Goal: Task Accomplishment & Management: Manage account settings

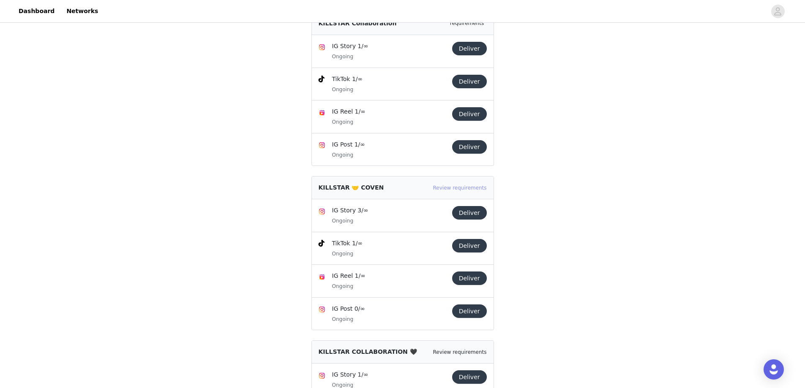
click at [460, 188] on link "Review requirements" at bounding box center [460, 188] width 54 height 6
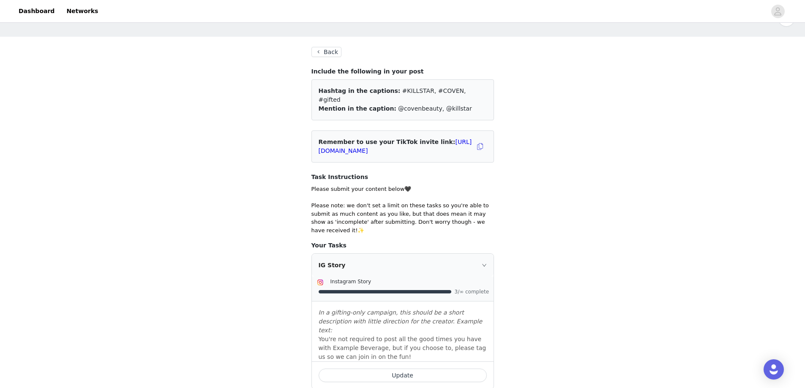
scroll to position [10, 0]
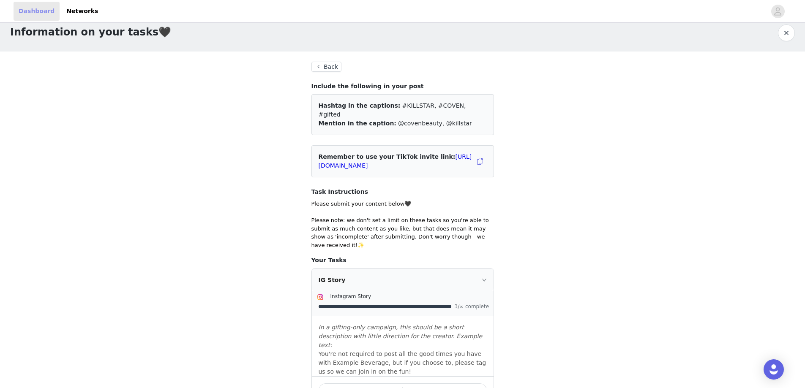
click at [36, 15] on link "Dashboard" at bounding box center [37, 11] width 46 height 19
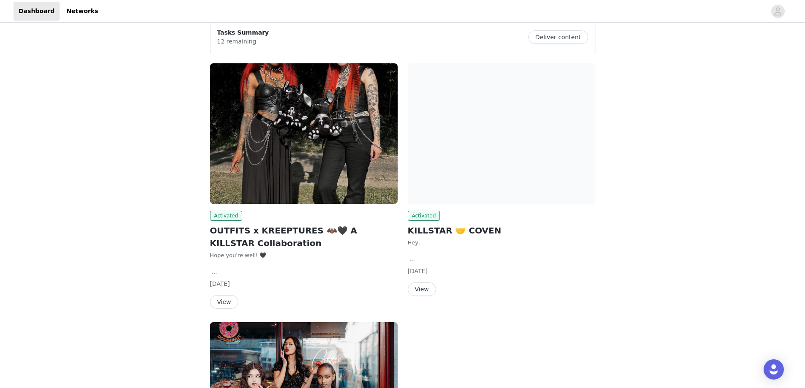
click at [436, 180] on img at bounding box center [502, 133] width 188 height 141
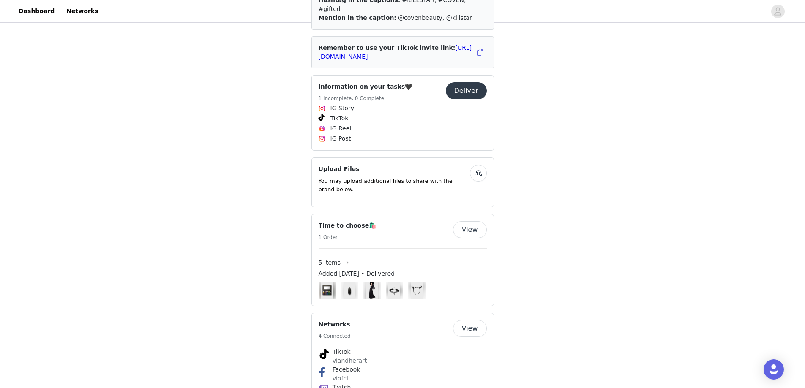
scroll to position [425, 0]
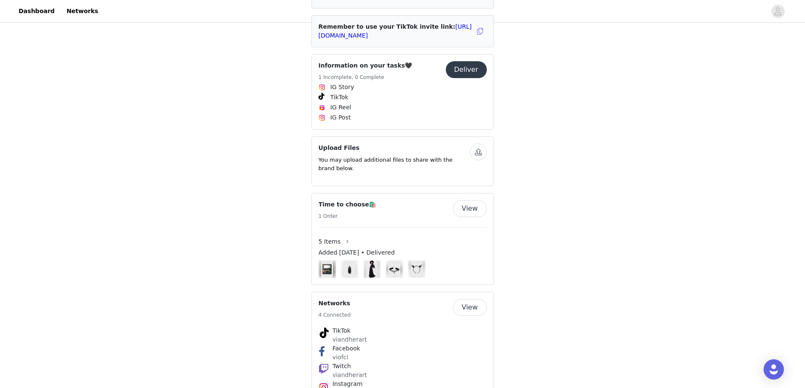
click at [329, 261] on img at bounding box center [326, 269] width 11 height 17
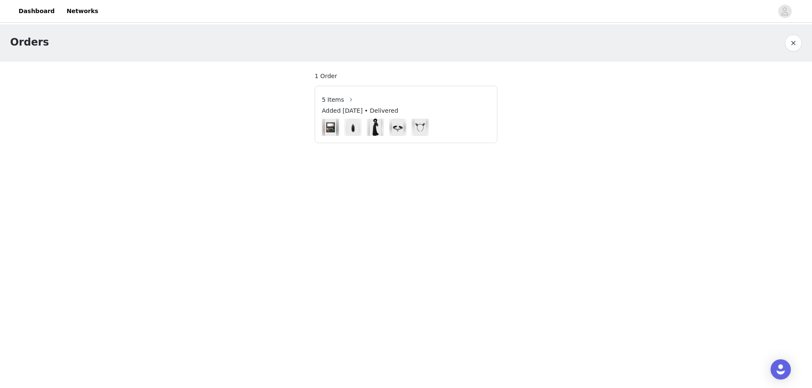
click at [330, 130] on img at bounding box center [330, 127] width 11 height 17
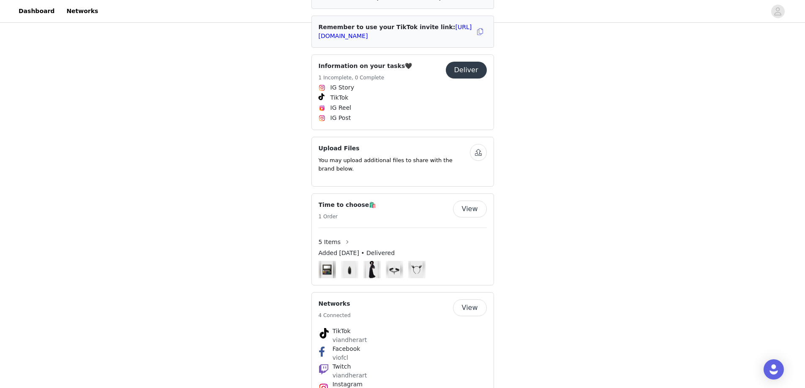
scroll to position [425, 0]
click at [459, 200] on button "View" at bounding box center [470, 208] width 34 height 17
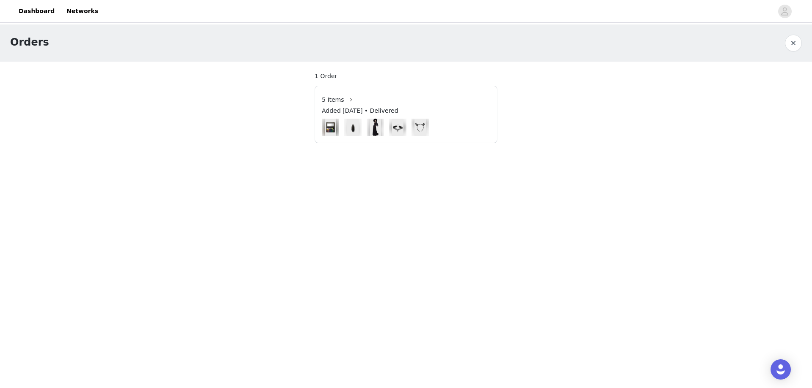
click at [402, 123] on img at bounding box center [397, 127] width 11 height 17
click at [380, 129] on img at bounding box center [374, 127] width 11 height 17
click at [322, 121] on img at bounding box center [330, 128] width 17 height 22
click at [331, 129] on img at bounding box center [330, 127] width 11 height 17
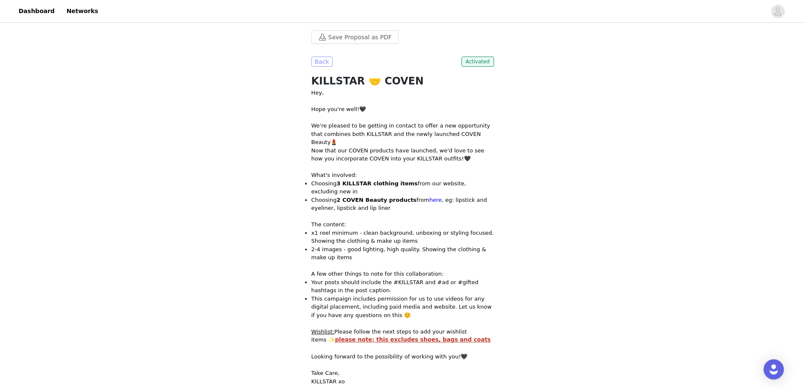
click at [317, 61] on button "Back" at bounding box center [322, 62] width 21 height 10
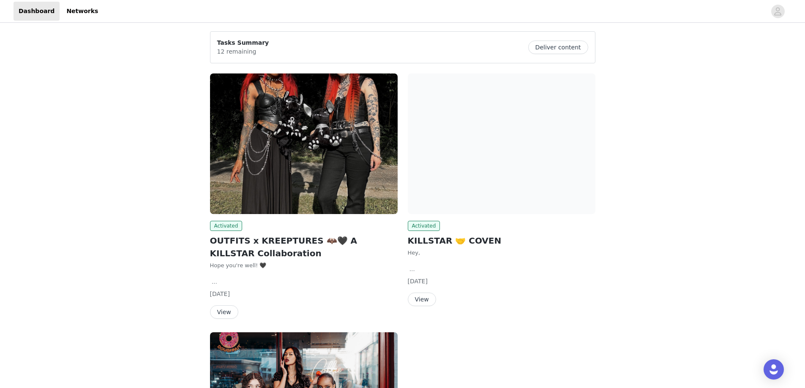
click at [542, 48] on button "Deliver content" at bounding box center [558, 48] width 60 height 14
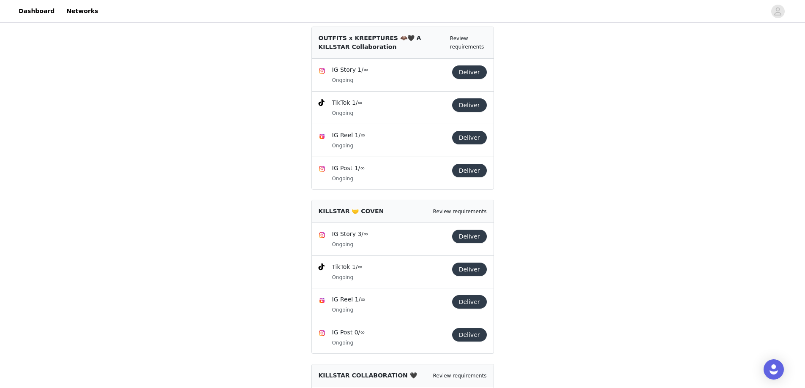
scroll to position [211, 0]
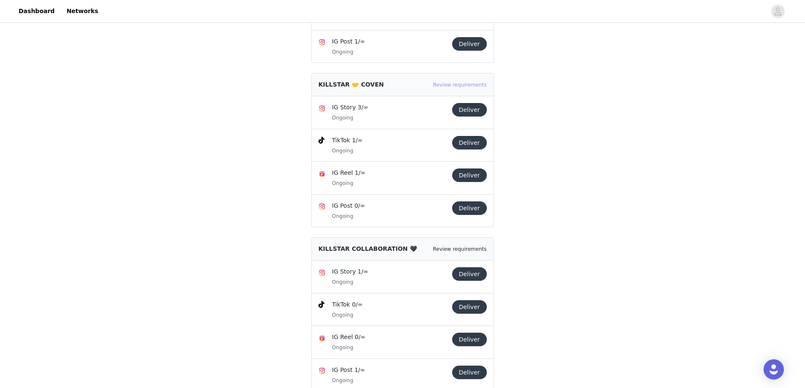
click at [452, 88] on div "Review requirements" at bounding box center [460, 85] width 54 height 8
click at [452, 88] on link "Review requirements" at bounding box center [460, 85] width 54 height 6
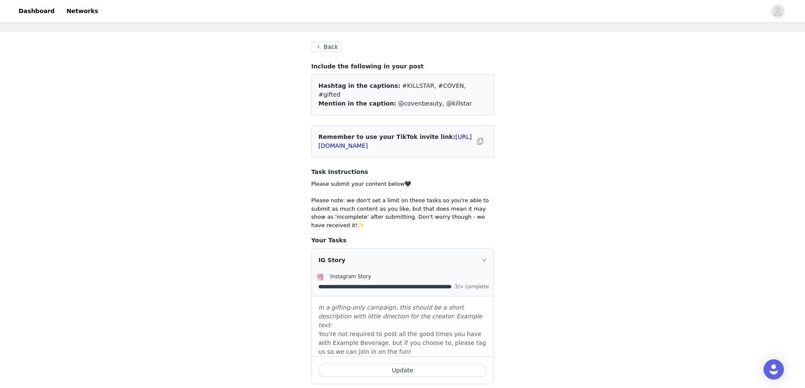
scroll to position [42, 0]
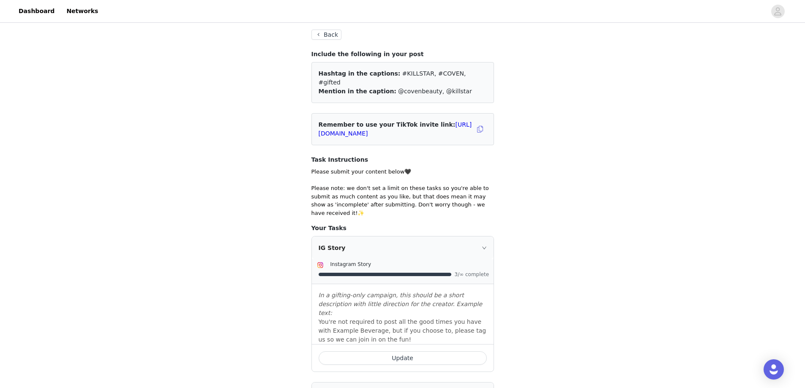
click at [328, 32] on button "Back" at bounding box center [327, 35] width 30 height 10
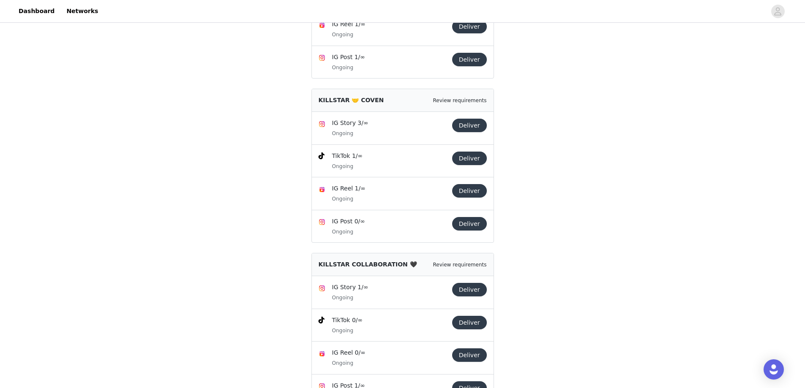
scroll to position [235, 0]
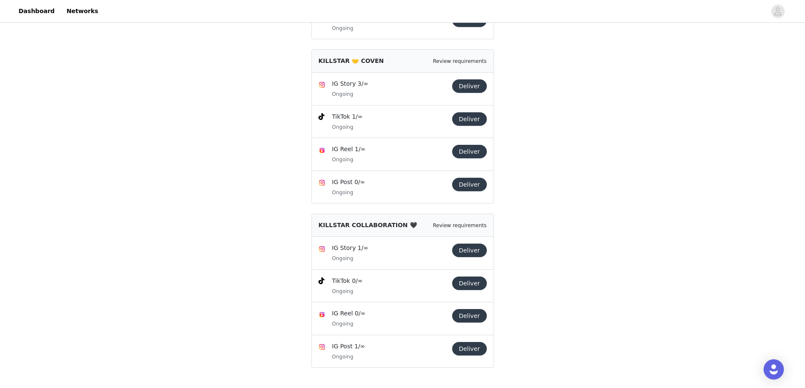
click at [459, 219] on div "KILLSTAR COLLABORATION 🖤 Review requirements" at bounding box center [403, 225] width 182 height 23
click at [460, 223] on link "Review requirements" at bounding box center [460, 226] width 54 height 6
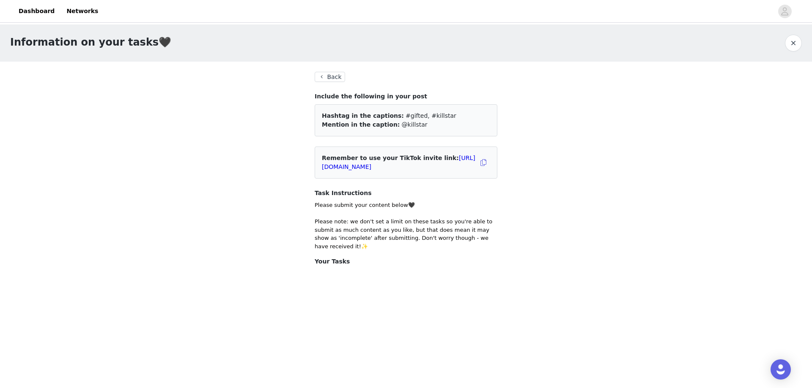
click at [341, 75] on button "Back" at bounding box center [330, 77] width 30 height 10
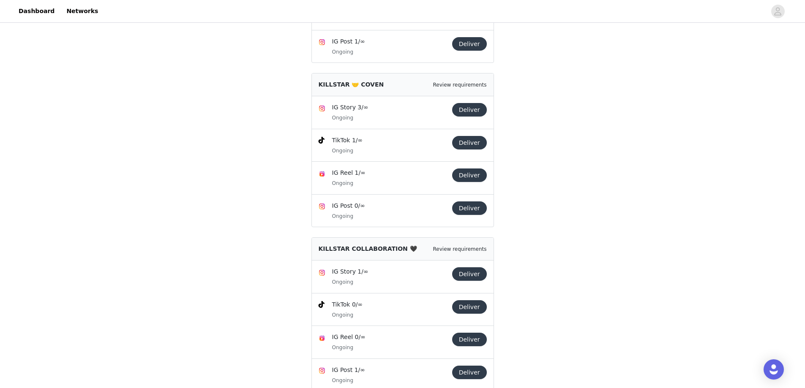
scroll to position [235, 0]
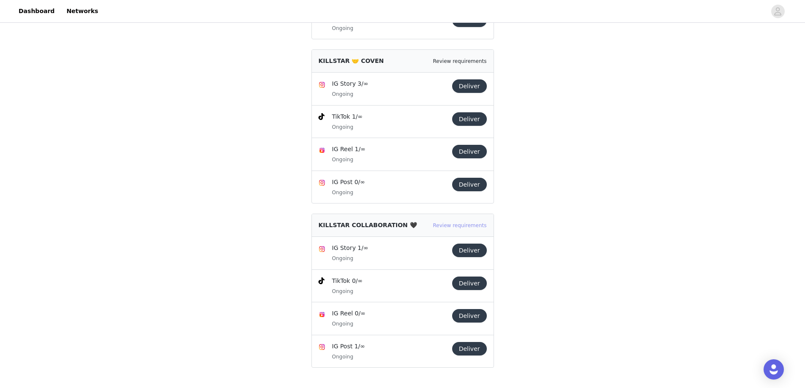
click at [470, 227] on link "Review requirements" at bounding box center [460, 226] width 54 height 6
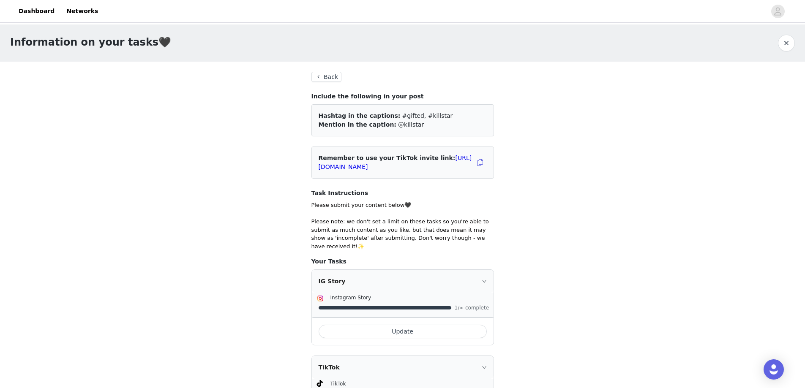
click at [333, 71] on section "Back Include the following in your post Hashtag in the captions: #gifted, #kill…" at bounding box center [402, 343] width 203 height 563
click at [335, 73] on button "Back" at bounding box center [327, 77] width 30 height 10
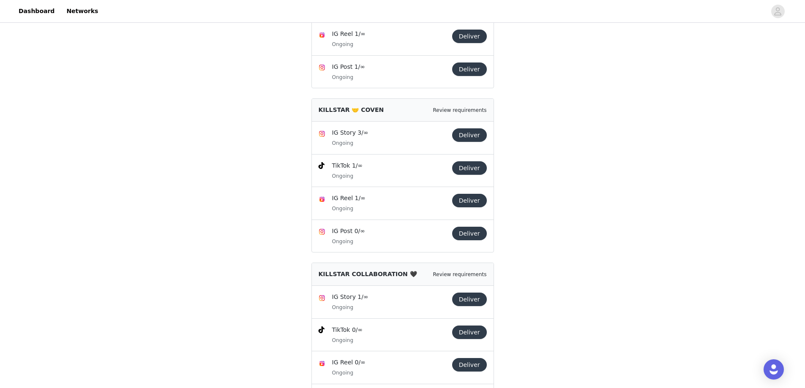
scroll to position [235, 0]
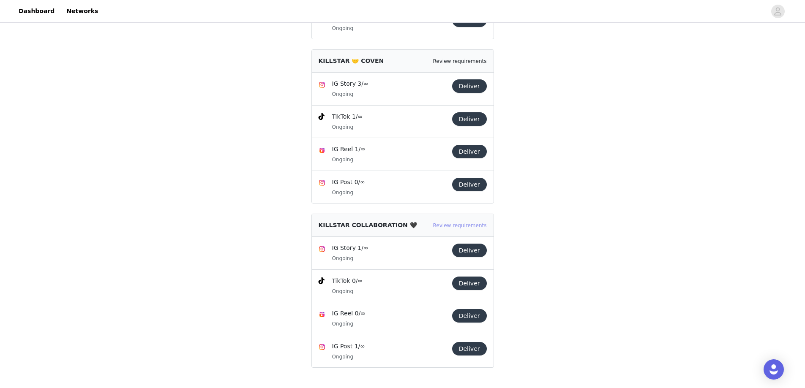
click at [469, 227] on link "Review requirements" at bounding box center [460, 226] width 54 height 6
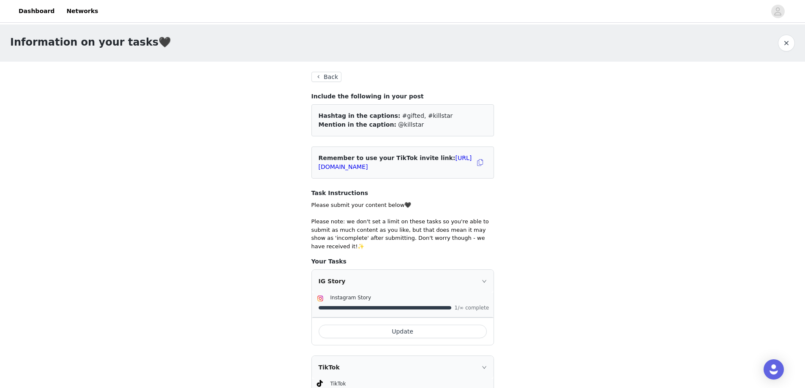
click at [326, 77] on button "Back" at bounding box center [327, 77] width 30 height 10
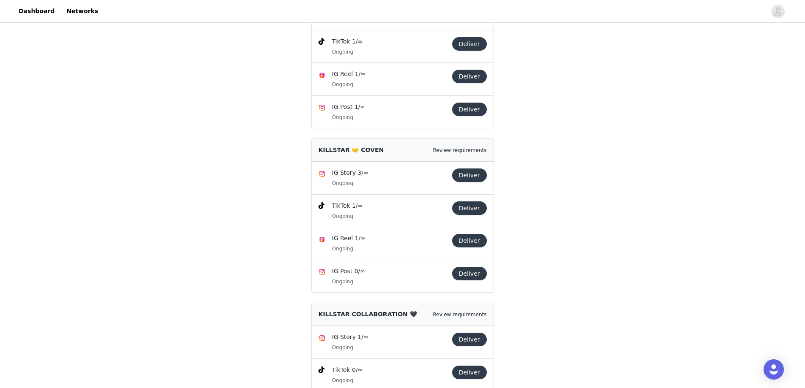
scroll to position [211, 0]
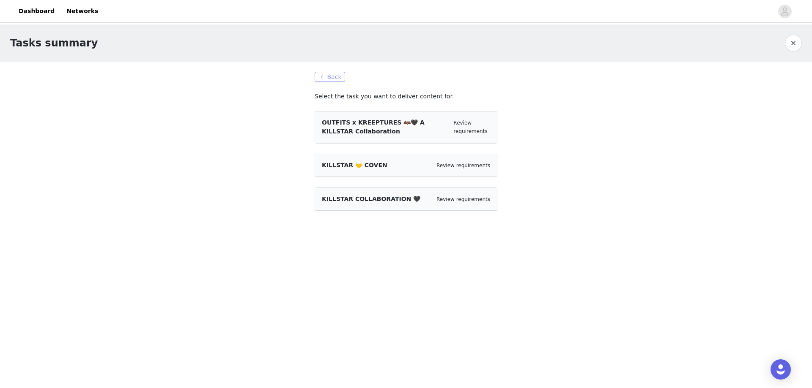
click at [329, 77] on button "Back" at bounding box center [330, 77] width 30 height 10
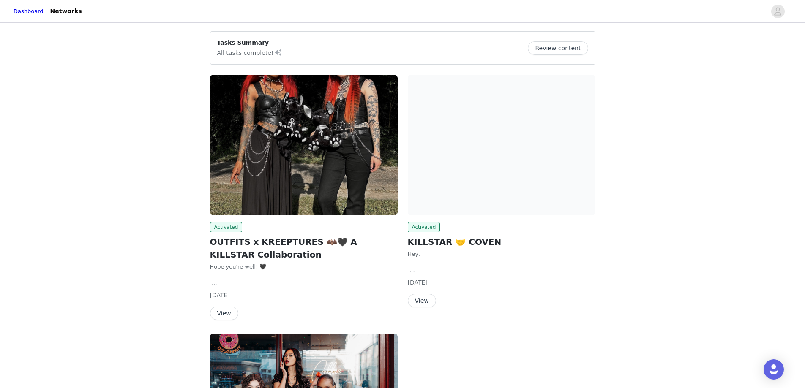
click at [559, 48] on button "Review content" at bounding box center [558, 48] width 60 height 14
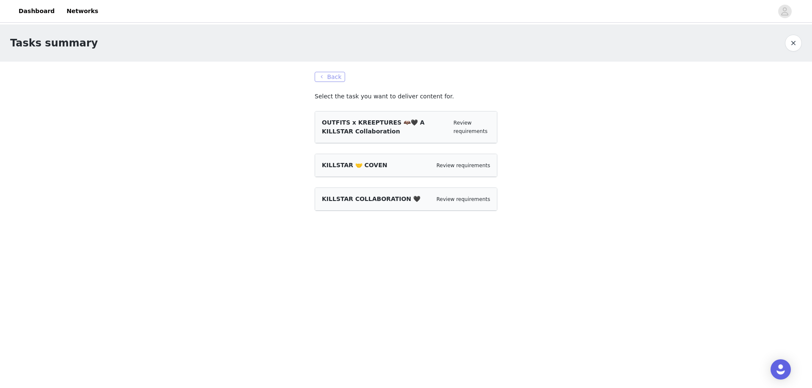
click at [331, 74] on button "Back" at bounding box center [330, 77] width 30 height 10
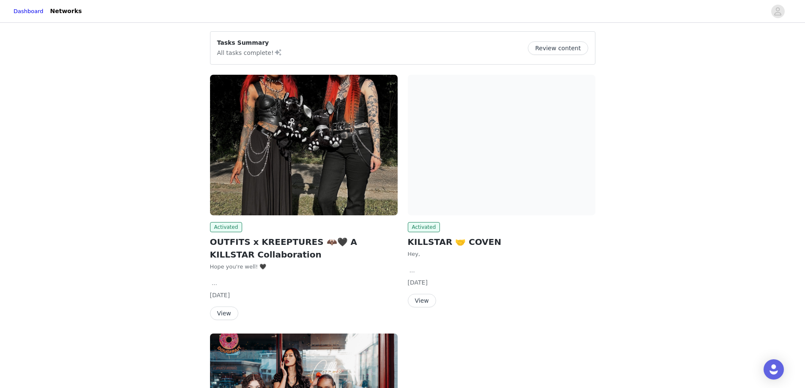
click at [269, 38] on article "Tasks Summary All tasks complete! Review content" at bounding box center [403, 47] width 386 height 33
click at [555, 53] on button "Review content" at bounding box center [558, 48] width 60 height 14
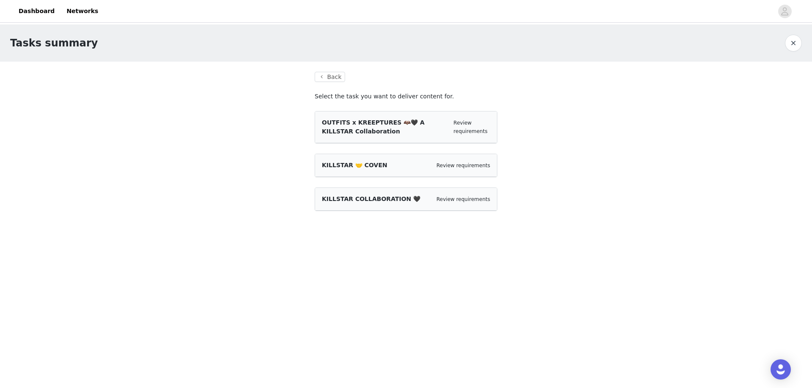
click at [468, 127] on div "Review requirements" at bounding box center [471, 127] width 37 height 16
click at [463, 123] on link "Review requirements" at bounding box center [470, 127] width 34 height 14
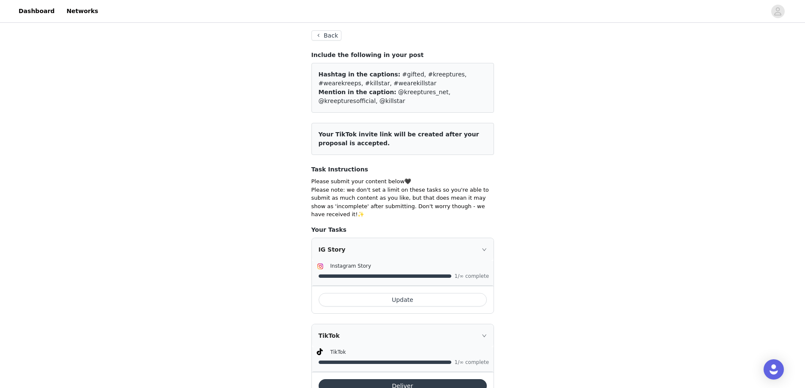
scroll to position [26, 0]
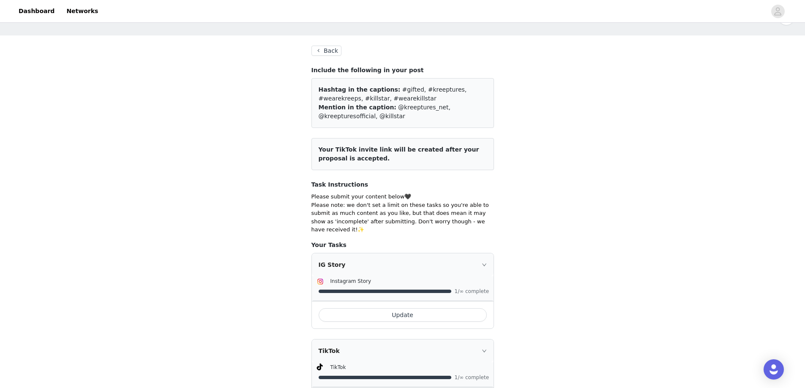
click at [324, 54] on button "Back" at bounding box center [327, 51] width 30 height 10
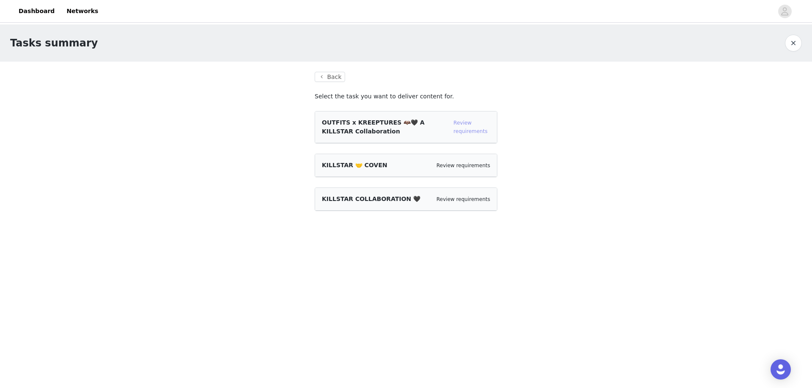
click at [457, 124] on link "Review requirements" at bounding box center [470, 127] width 34 height 14
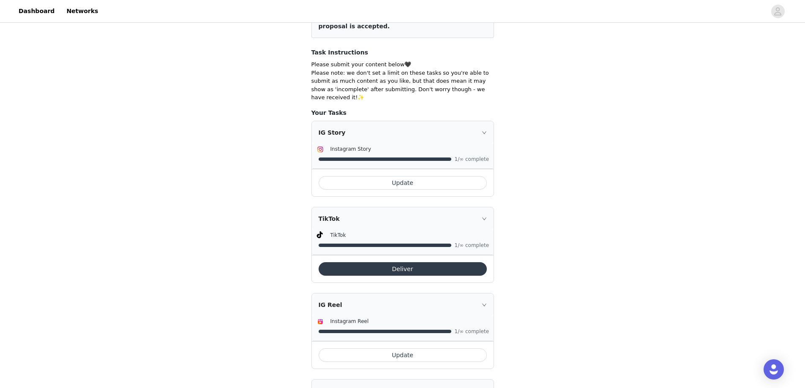
scroll to position [153, 0]
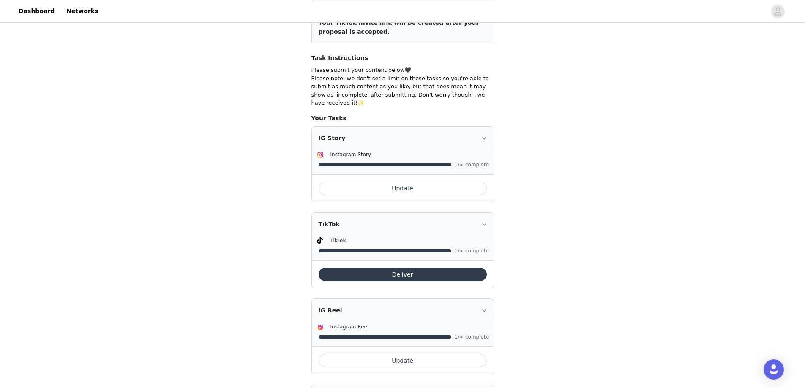
click at [421, 182] on button "Update" at bounding box center [403, 189] width 168 height 14
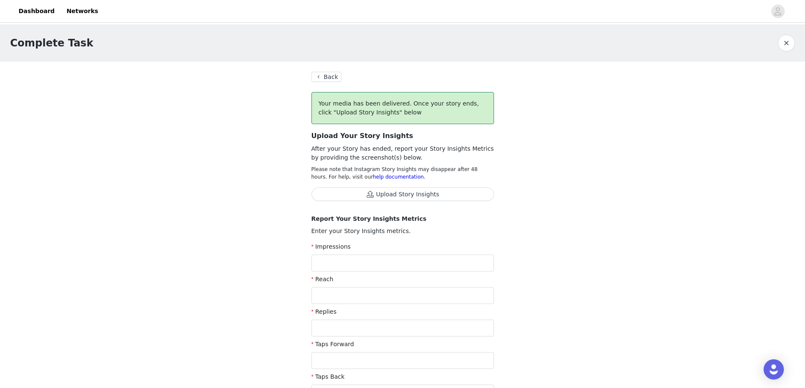
click at [336, 76] on button "Back" at bounding box center [327, 77] width 30 height 10
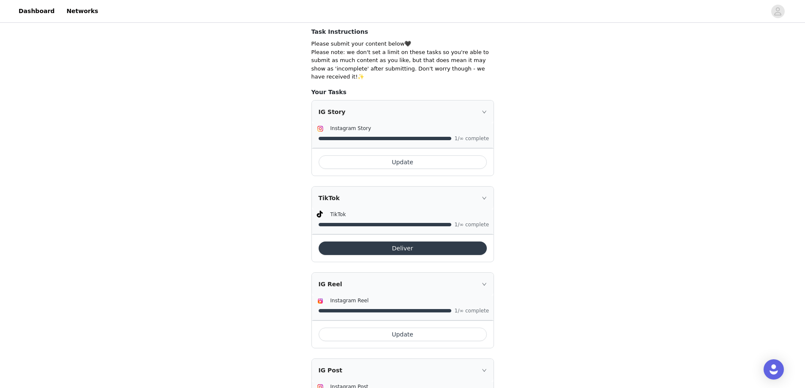
scroll to position [238, 0]
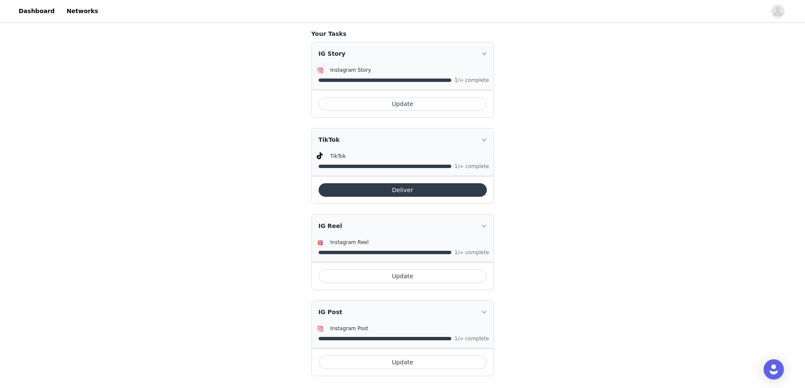
click at [398, 271] on button "Update" at bounding box center [403, 277] width 168 height 14
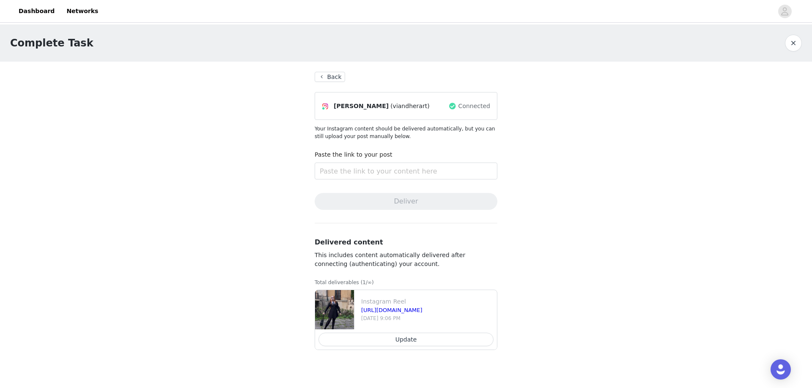
click at [377, 339] on button "Update" at bounding box center [405, 340] width 175 height 14
